Goal: Transaction & Acquisition: Purchase product/service

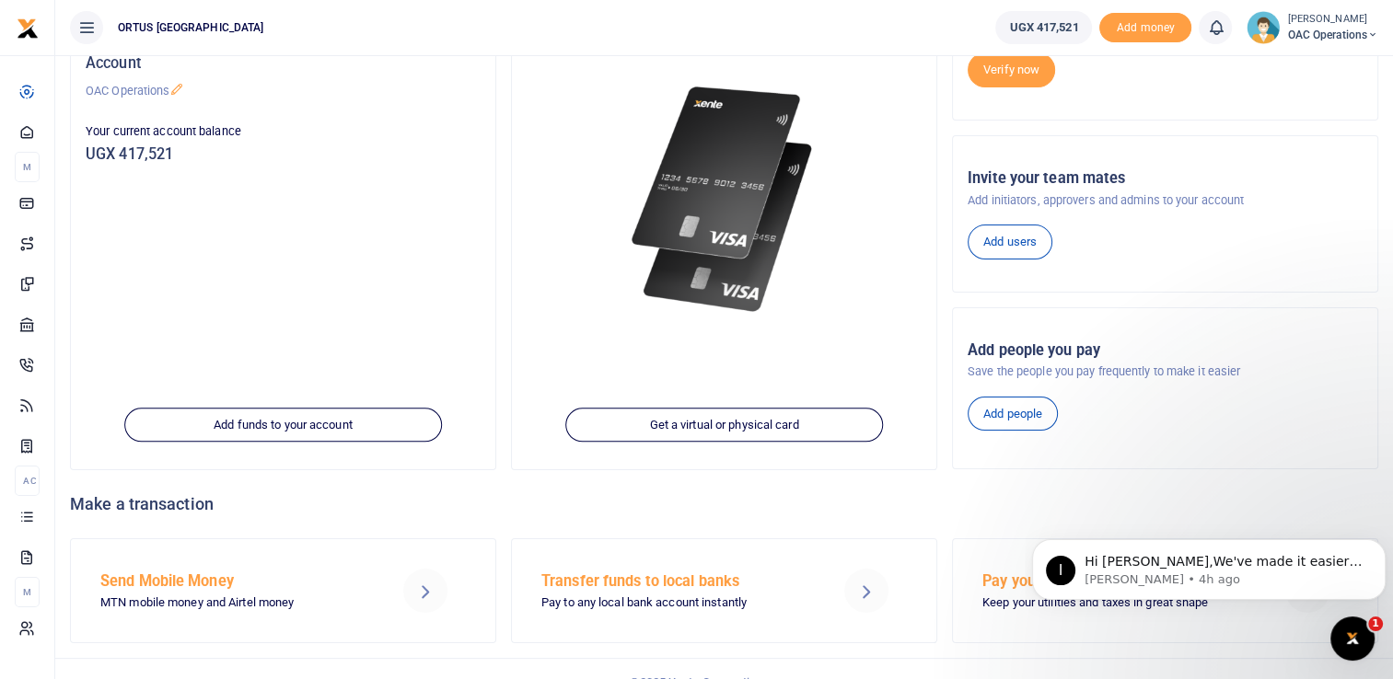
scroll to position [220, 0]
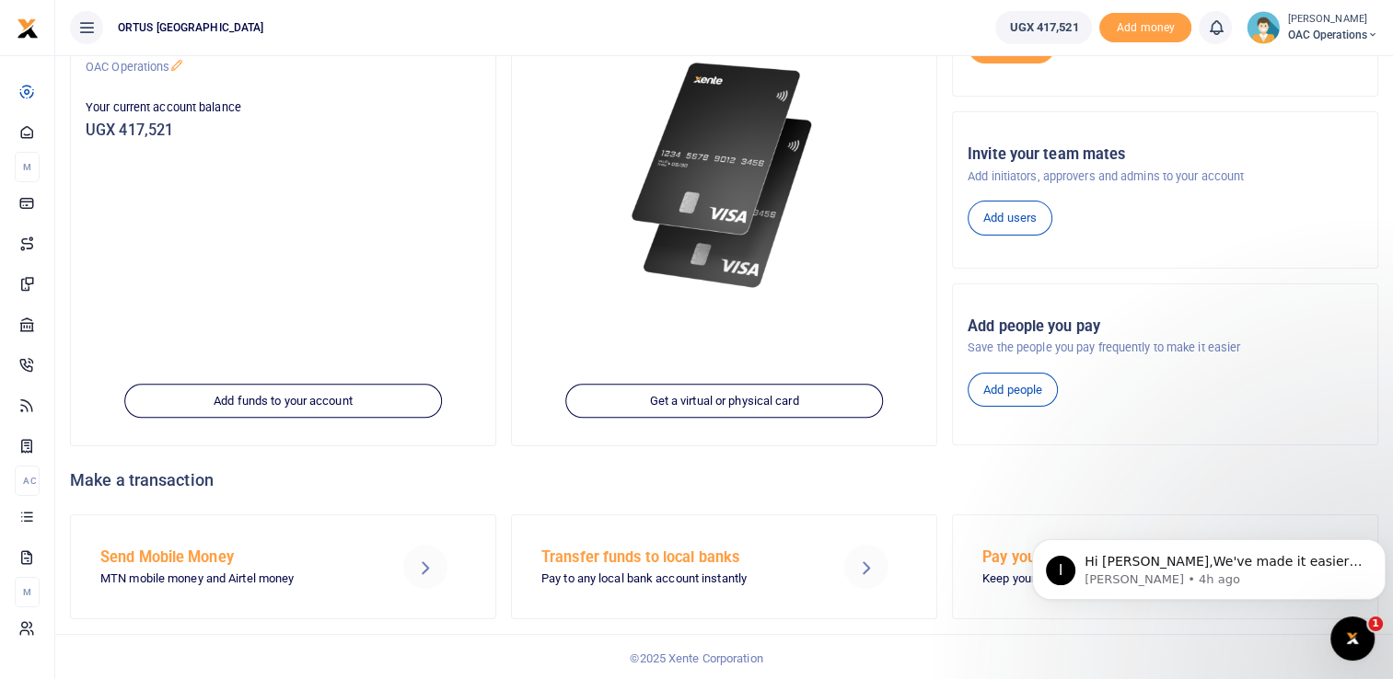
click at [215, 563] on h5 "Send Mobile Money" at bounding box center [235, 558] width 271 height 18
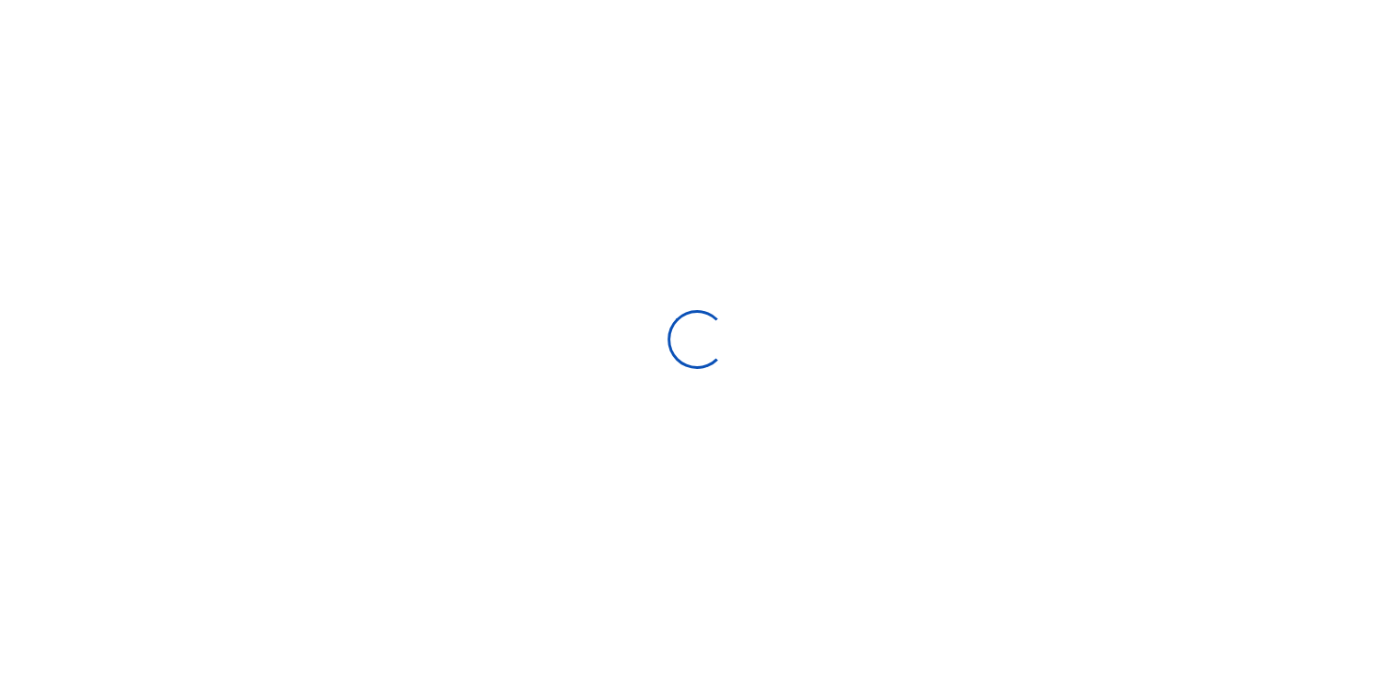
select select
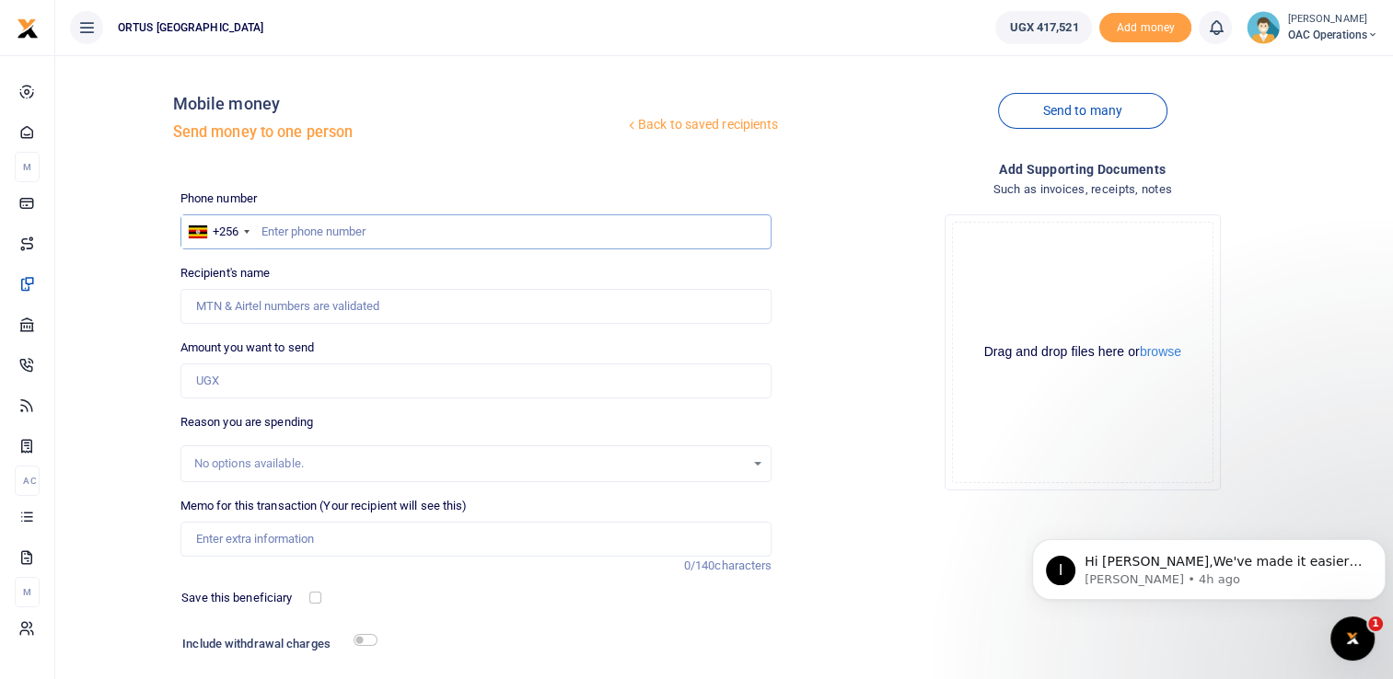
click at [348, 231] on input "text" at bounding box center [476, 232] width 592 height 35
click at [271, 228] on input "078829961" at bounding box center [476, 232] width 592 height 35
click at [310, 366] on input "Amount you want to send" at bounding box center [476, 381] width 592 height 35
click at [298, 314] on input "Recipient's name" at bounding box center [476, 306] width 592 height 35
click at [298, 234] on input "78829961" at bounding box center [476, 232] width 592 height 35
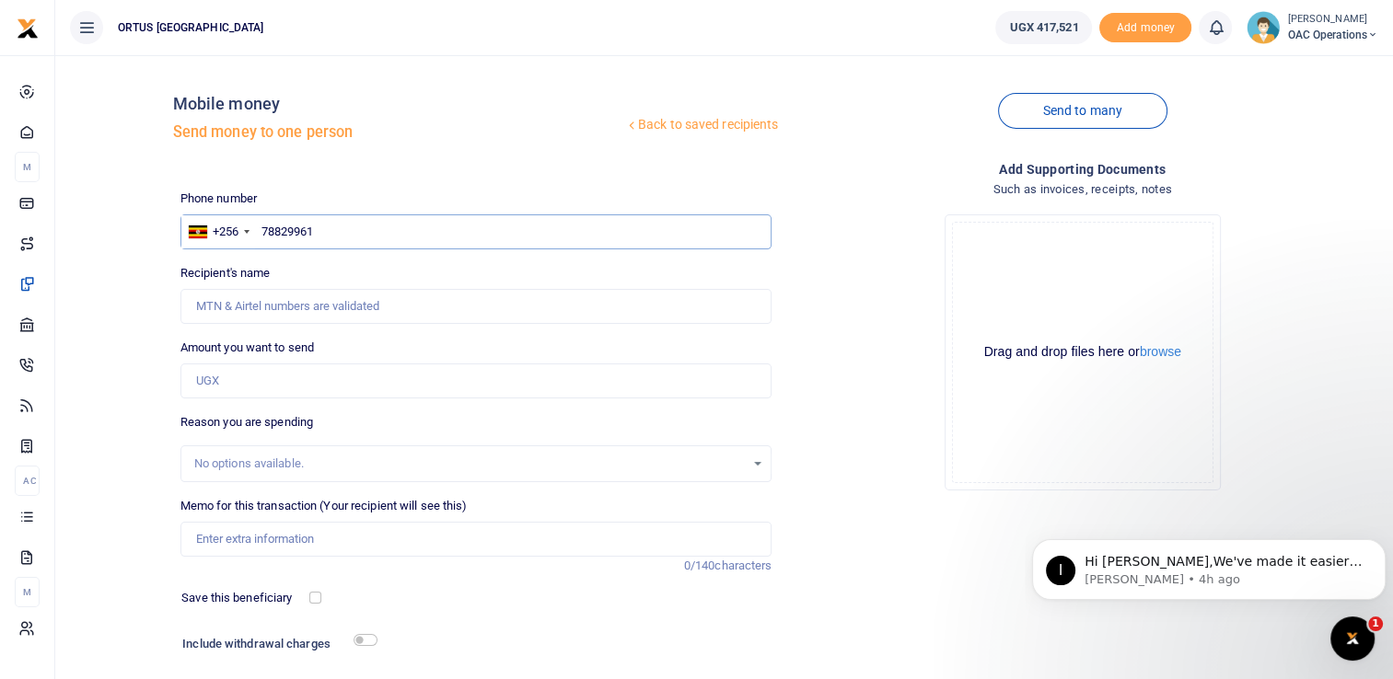
type input "788299861"
type input "Robert Tumusiime"
type input "788299861"
click at [291, 389] on input "Amount you want to send" at bounding box center [476, 381] width 592 height 35
type input "20,000"
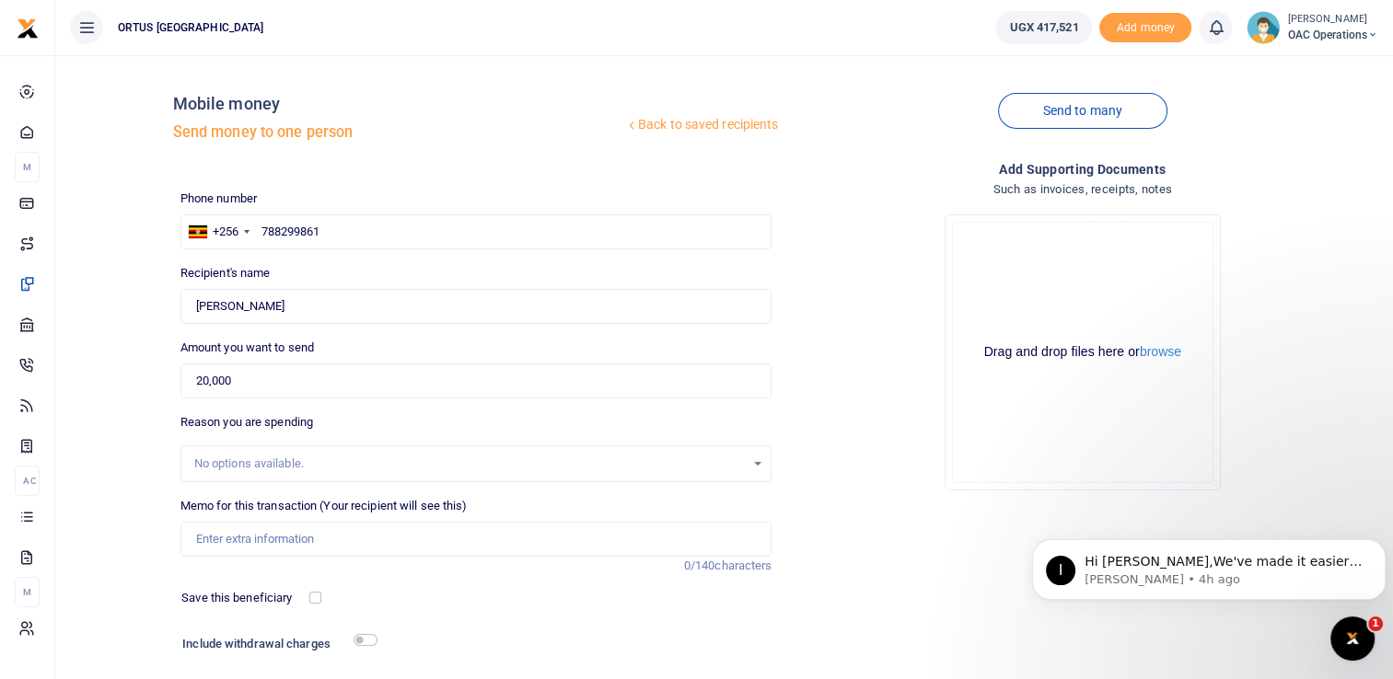
click at [249, 466] on div "No options available." at bounding box center [469, 464] width 551 height 18
click at [260, 543] on input "Memo for this transaction (Your recipient will see this)" at bounding box center [476, 539] width 592 height 35
type input "Survey Activities"
click at [365, 642] on input "checkbox" at bounding box center [366, 640] width 24 height 12
checkbox input "true"
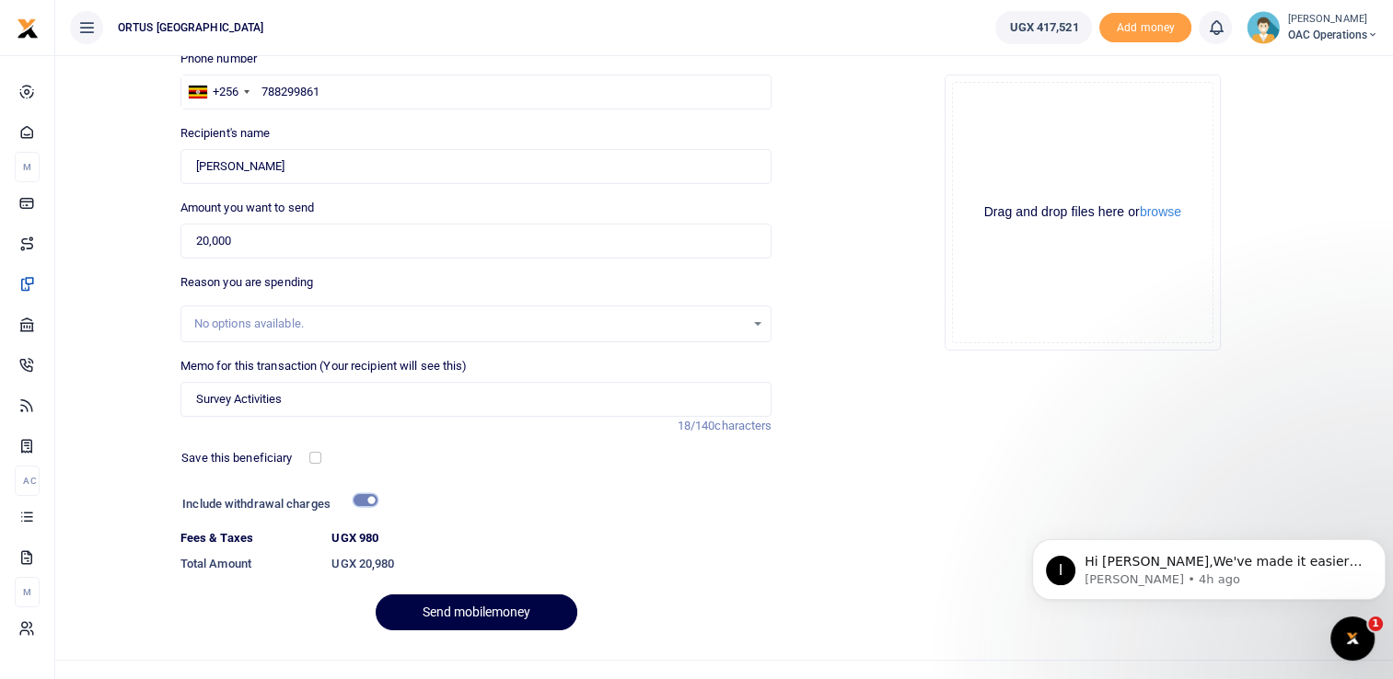
scroll to position [140, 0]
click at [499, 617] on button "Send mobilemoney" at bounding box center [477, 613] width 202 height 36
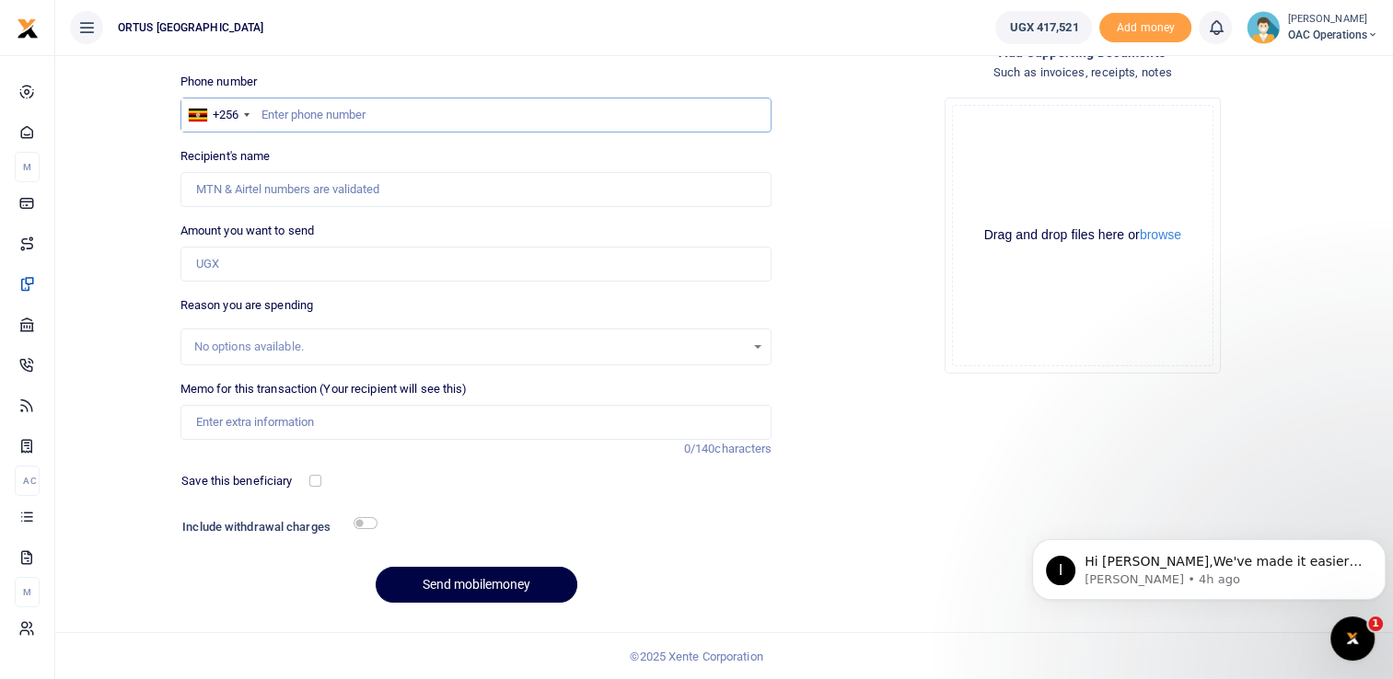
click at [308, 113] on input "text" at bounding box center [476, 115] width 592 height 35
type input "748167151"
type input "Muhammed Nsamba"
type input "748167151"
click at [256, 272] on input "Amount you want to send" at bounding box center [476, 264] width 592 height 35
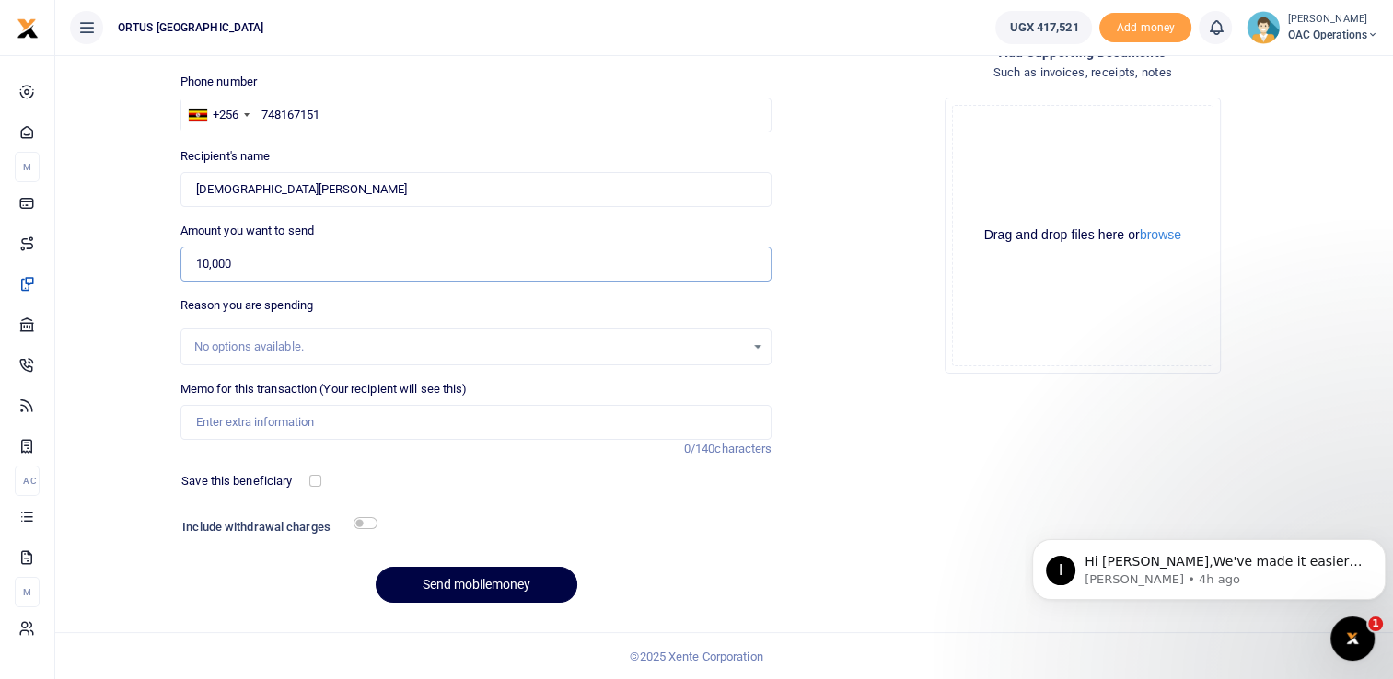
type input "10,000"
click at [225, 426] on input "Memo for this transaction (Your recipient will see this)" at bounding box center [476, 422] width 592 height 35
type input "Survey Activities"
click at [366, 517] on input "checkbox" at bounding box center [366, 523] width 24 height 12
checkbox input "true"
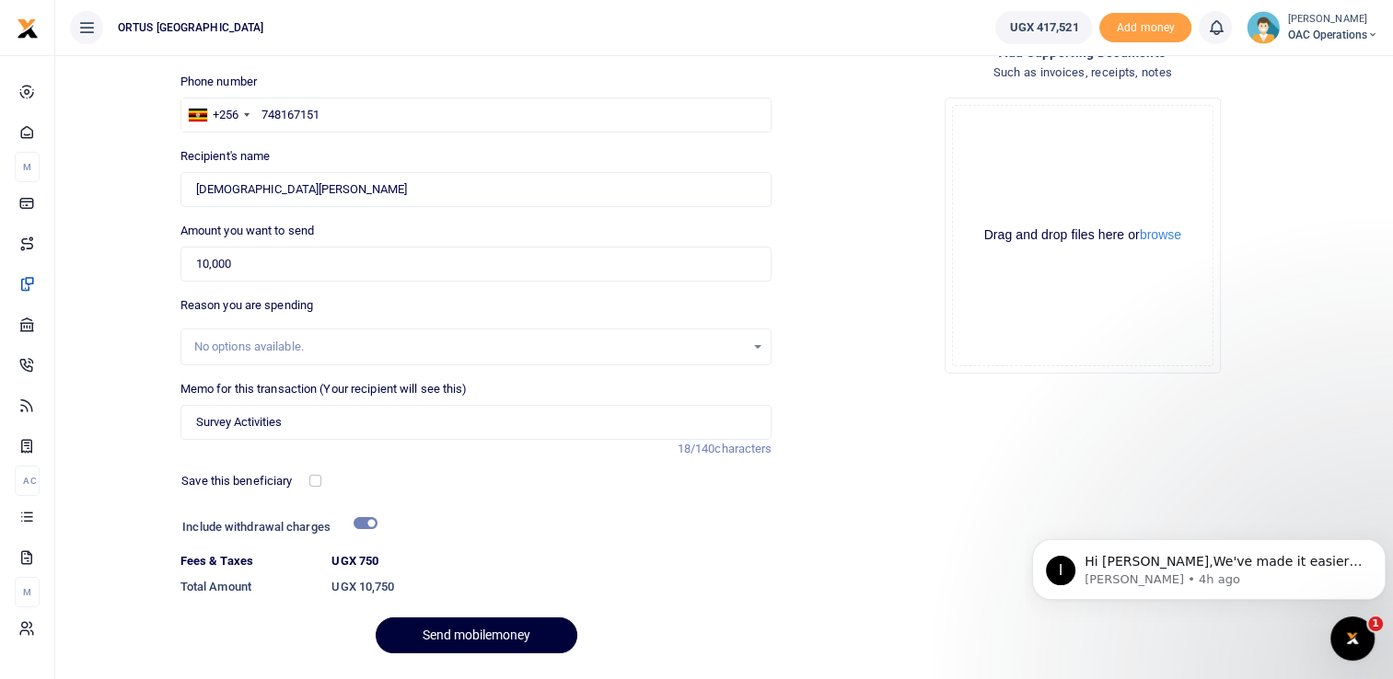
click at [474, 635] on button "Send mobilemoney" at bounding box center [477, 636] width 202 height 36
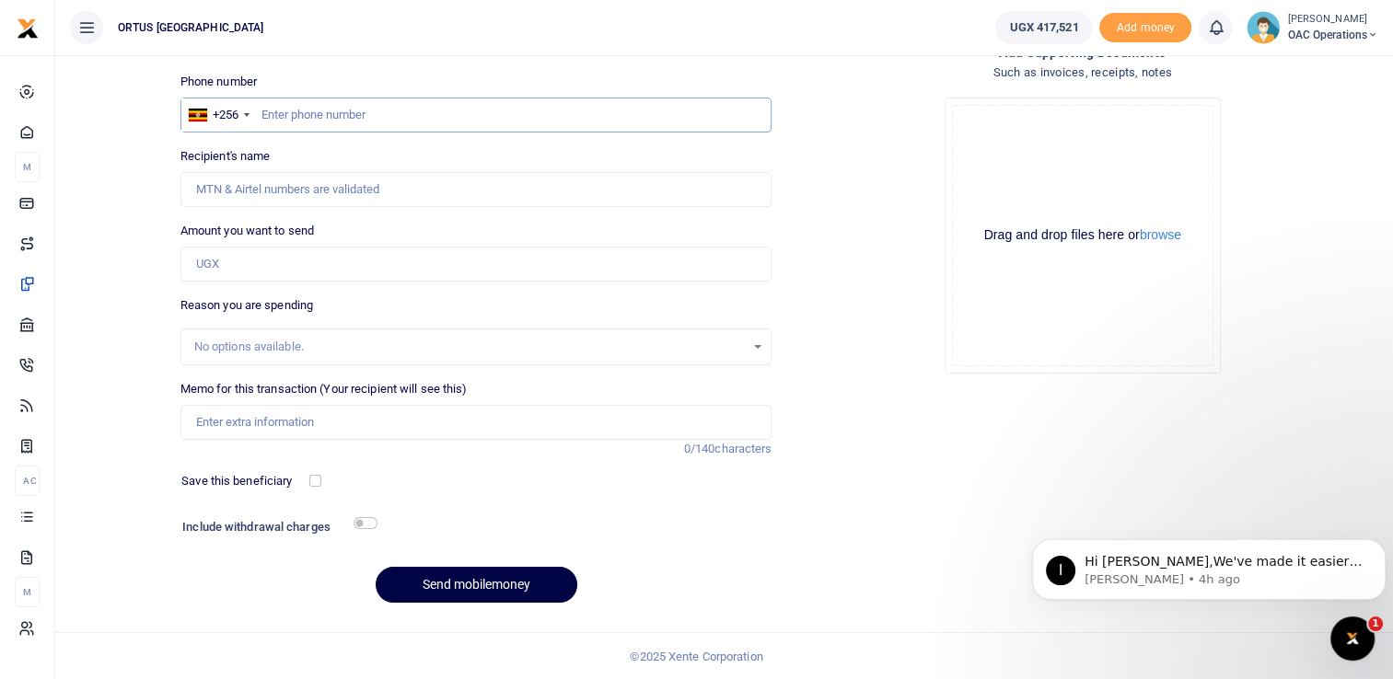
click at [290, 113] on input "text" at bounding box center [476, 115] width 592 height 35
type input "745278386"
click at [267, 265] on input "Amount you want to send" at bounding box center [476, 264] width 592 height 35
type input "10,000"
type input "Muhammed Nsamba"
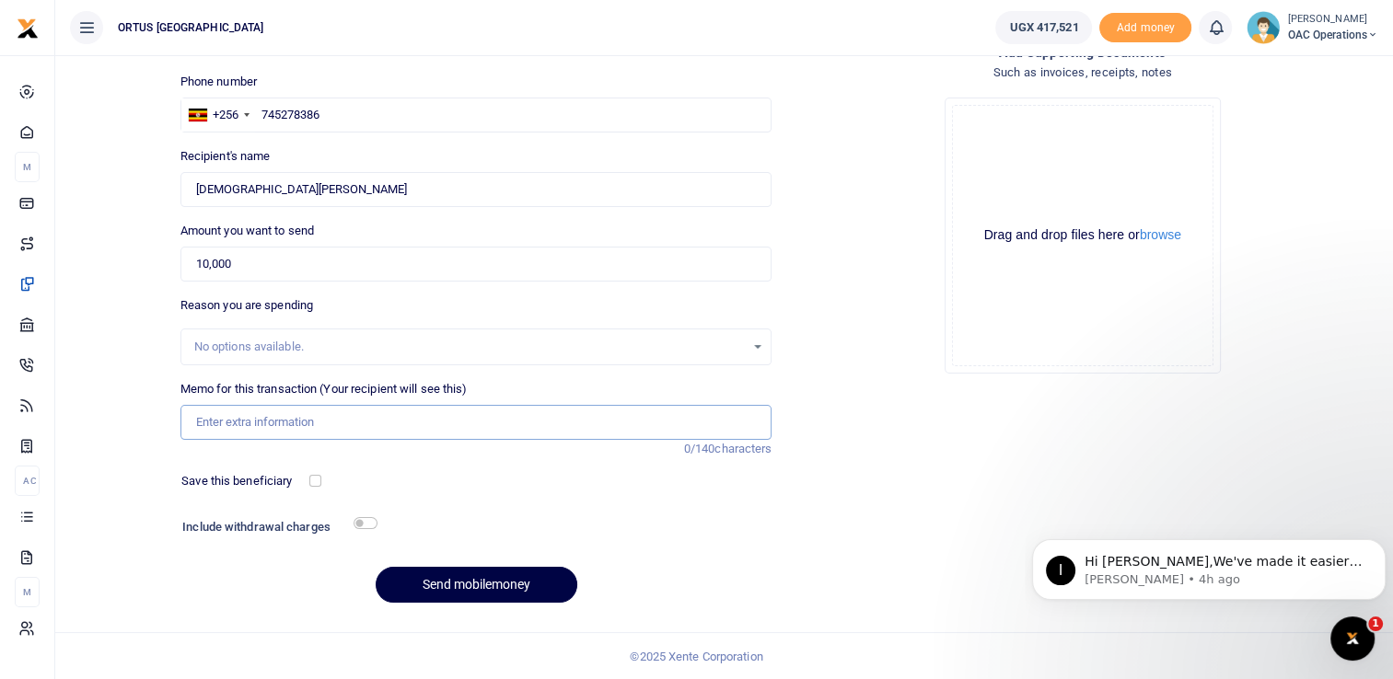
type input "Survey Activities"
click at [363, 518] on input "checkbox" at bounding box center [366, 523] width 24 height 12
checkbox input "true"
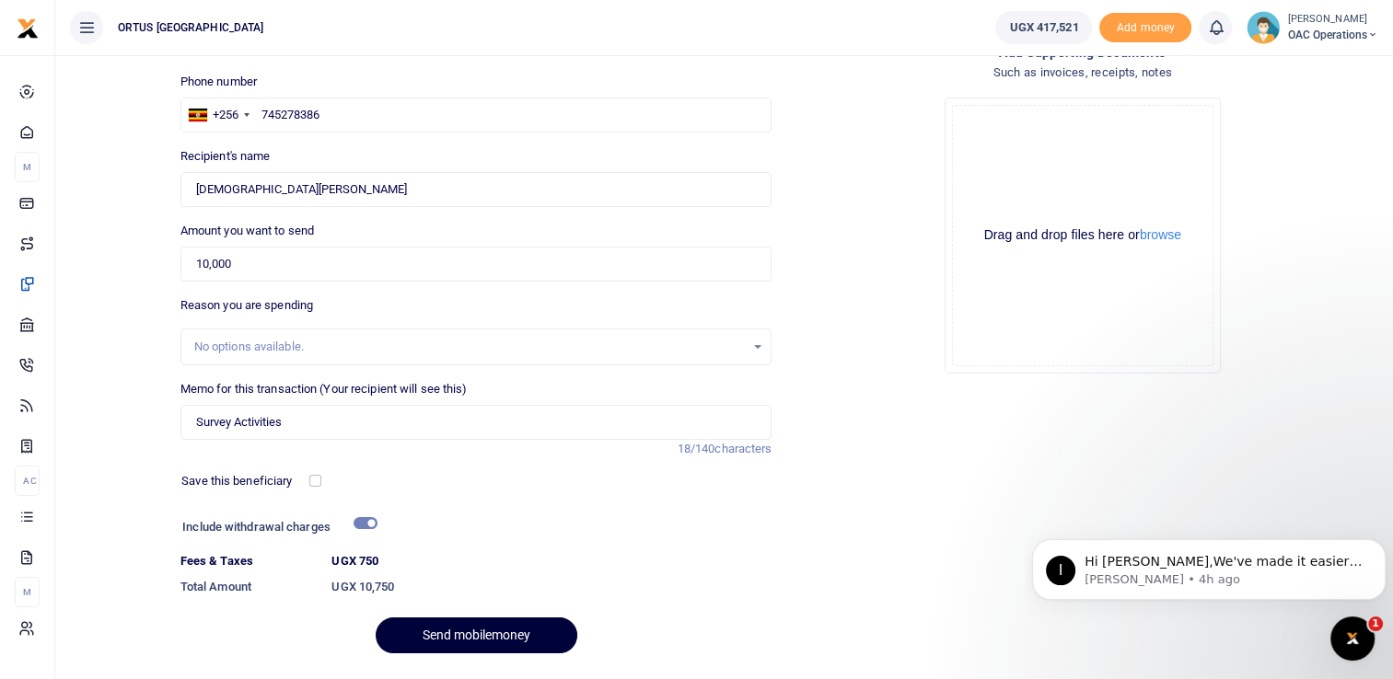
click at [461, 632] on button "Send mobilemoney" at bounding box center [477, 636] width 202 height 36
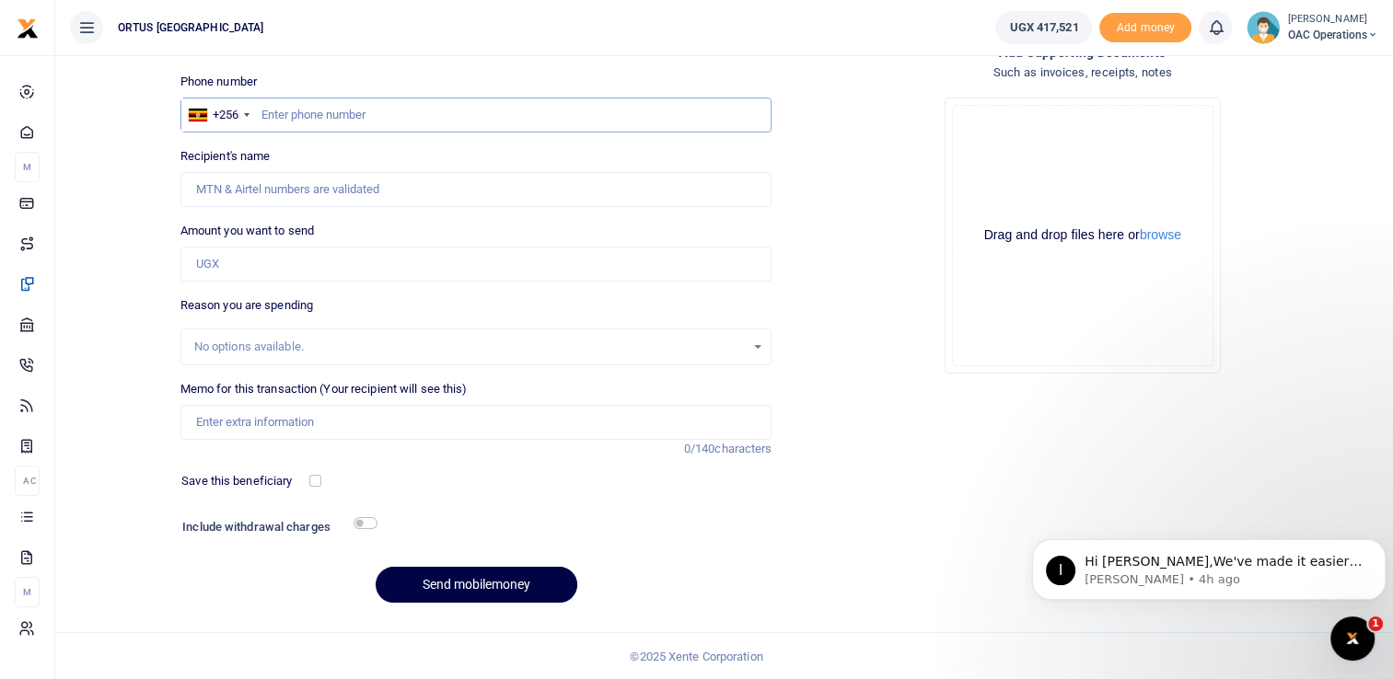
click at [332, 120] on input "text" at bounding box center [476, 115] width 592 height 35
type input "778487461"
type input "Tonny Kiyingi"
type input "778487461"
click at [243, 261] on input "Amount you want to send" at bounding box center [476, 264] width 592 height 35
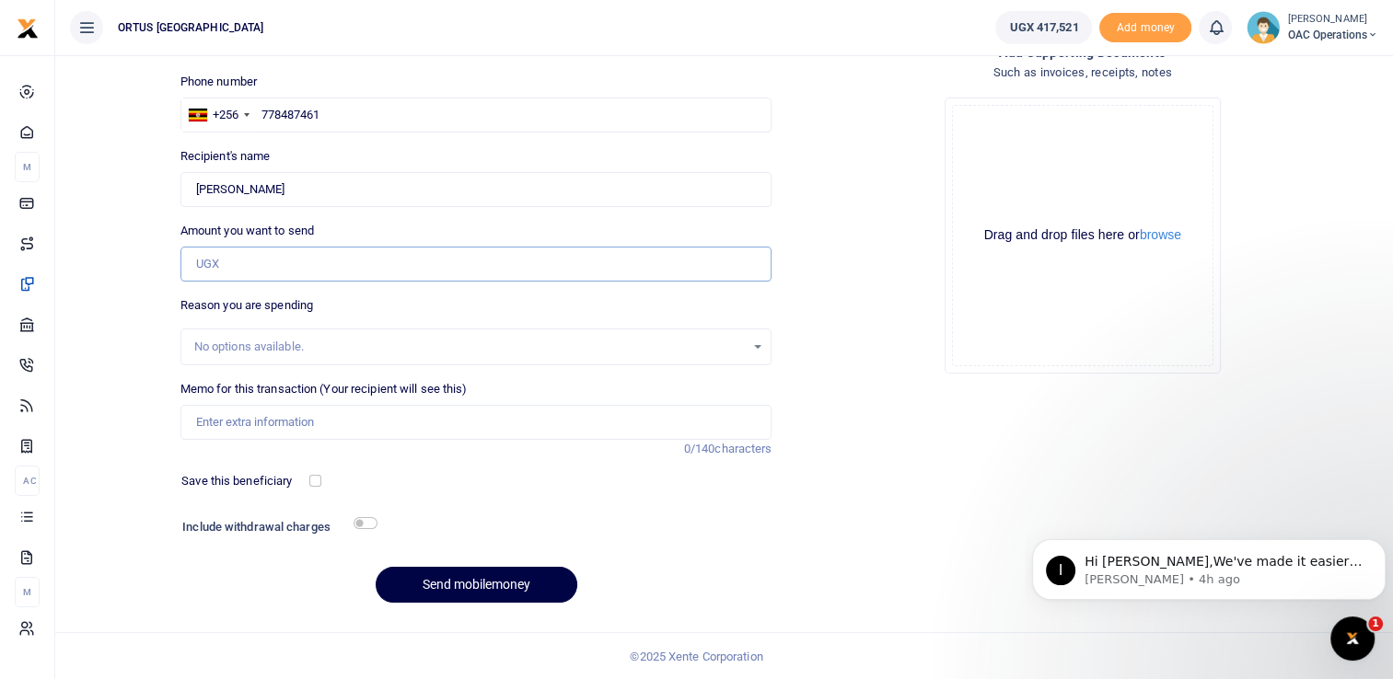
type input "10,000"
type input "Survey Activities"
click at [363, 519] on input "checkbox" at bounding box center [366, 523] width 24 height 12
checkbox input "true"
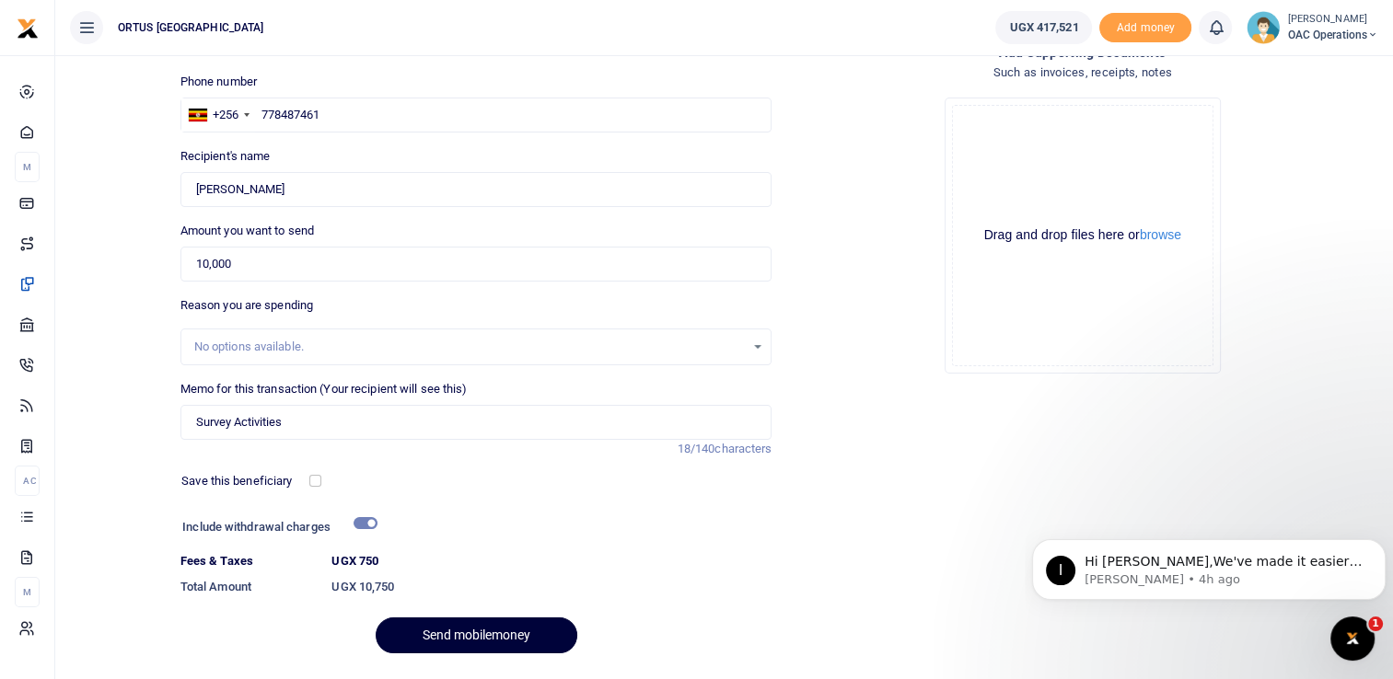
click at [483, 640] on button "Send mobilemoney" at bounding box center [477, 636] width 202 height 36
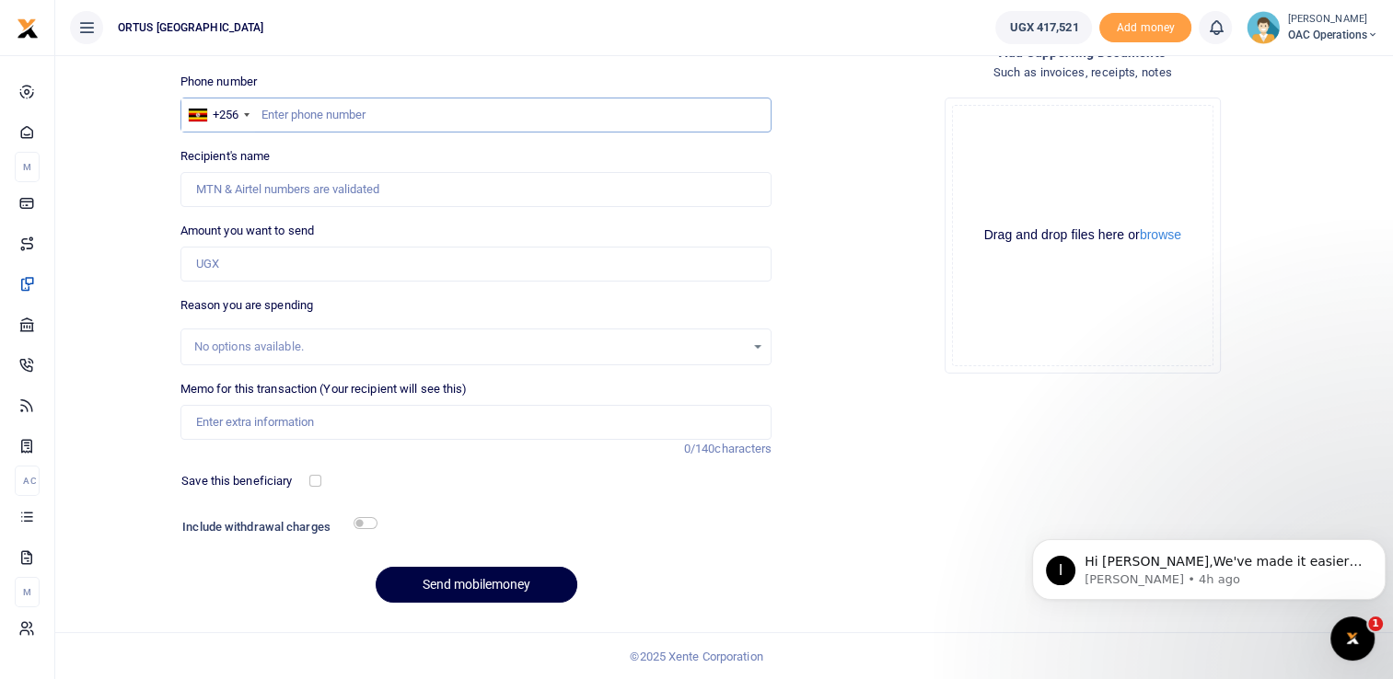
click at [288, 112] on input "text" at bounding box center [476, 115] width 592 height 35
type input "779556003"
type input "[PERSON_NAME]"
type input "779556003"
click at [307, 267] on input "Amount you want to send" at bounding box center [476, 264] width 592 height 35
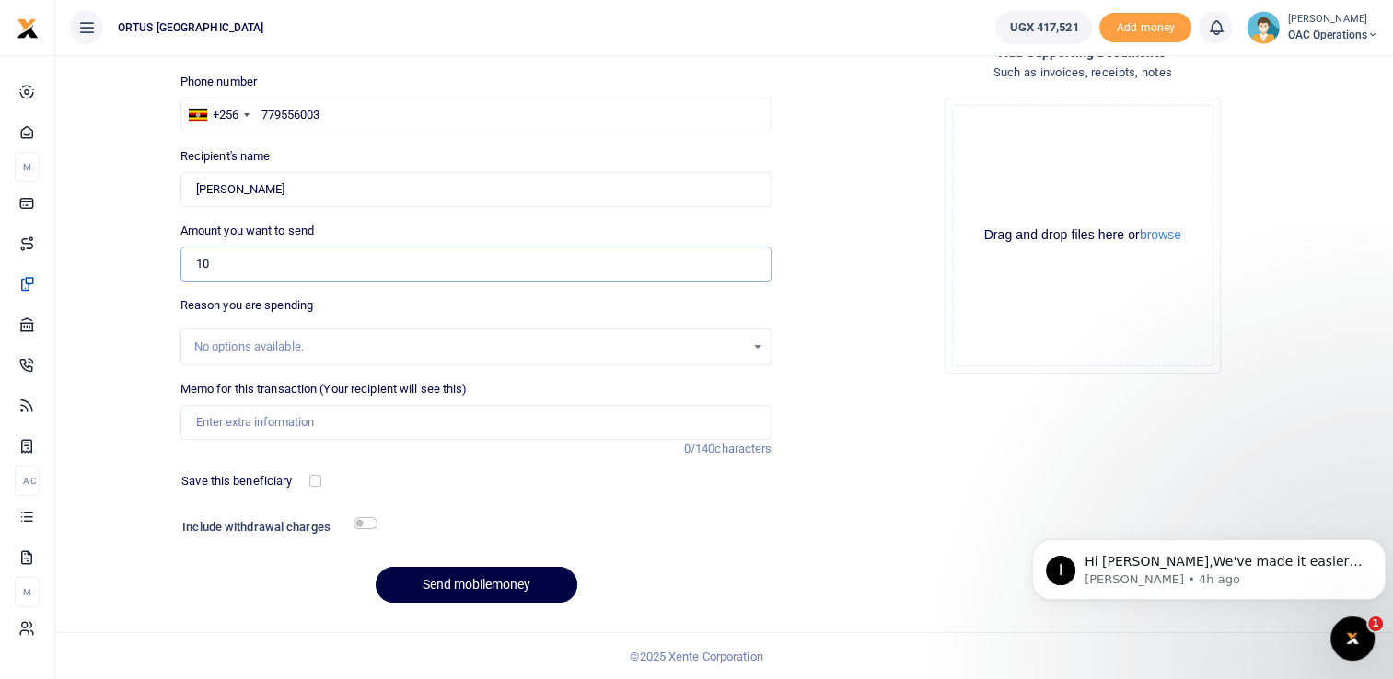
type input "10,000"
type input "Survey Activities"
click at [360, 523] on input "checkbox" at bounding box center [366, 523] width 24 height 12
checkbox input "true"
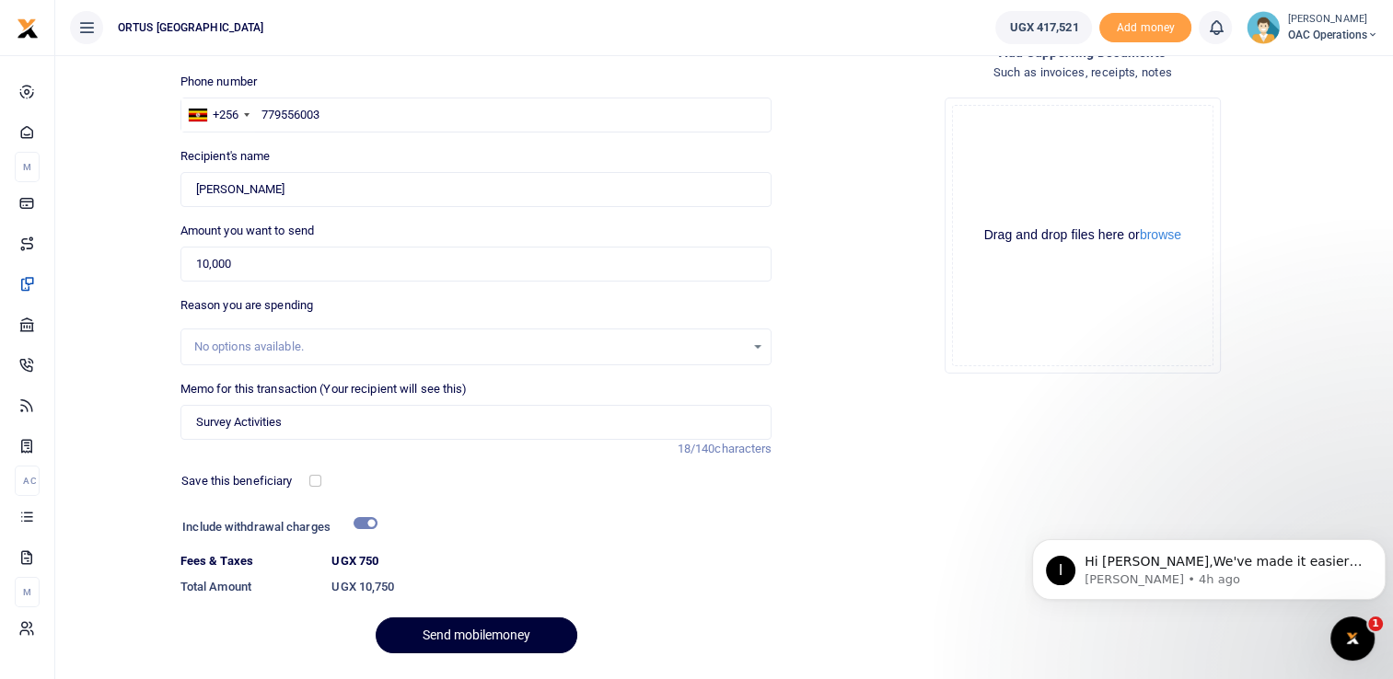
click at [519, 640] on button "Send mobilemoney" at bounding box center [477, 636] width 202 height 36
